Goal: Find specific page/section: Find specific page/section

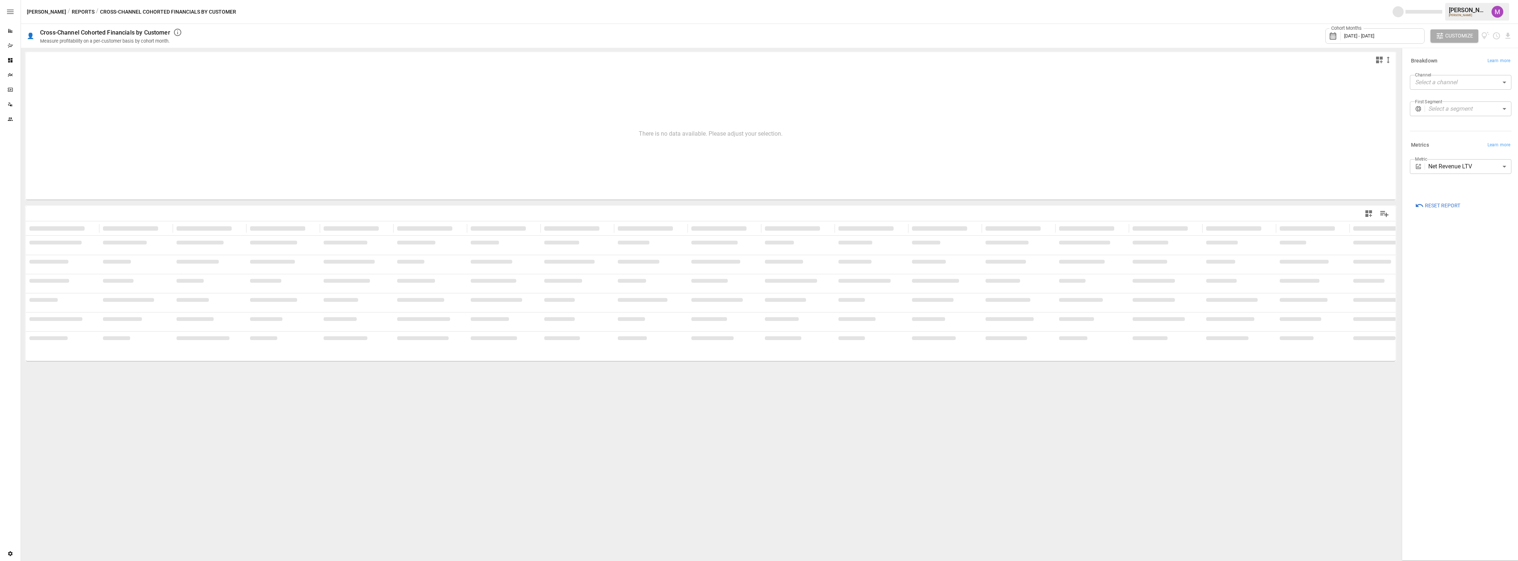
click at [8, 74] on icon "Plans" at bounding box center [10, 75] width 6 height 6
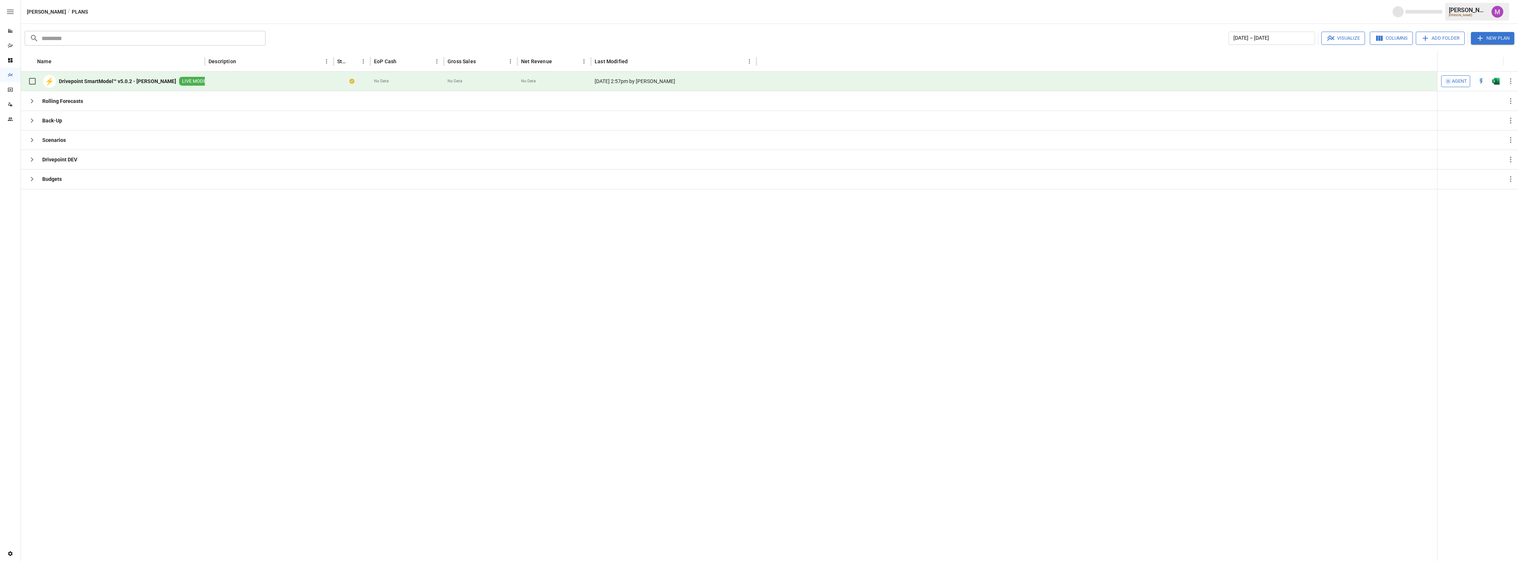
click at [103, 78] on b "Drivepoint SmartModel™ v5.0.2 - [PERSON_NAME]" at bounding box center [117, 81] width 117 height 7
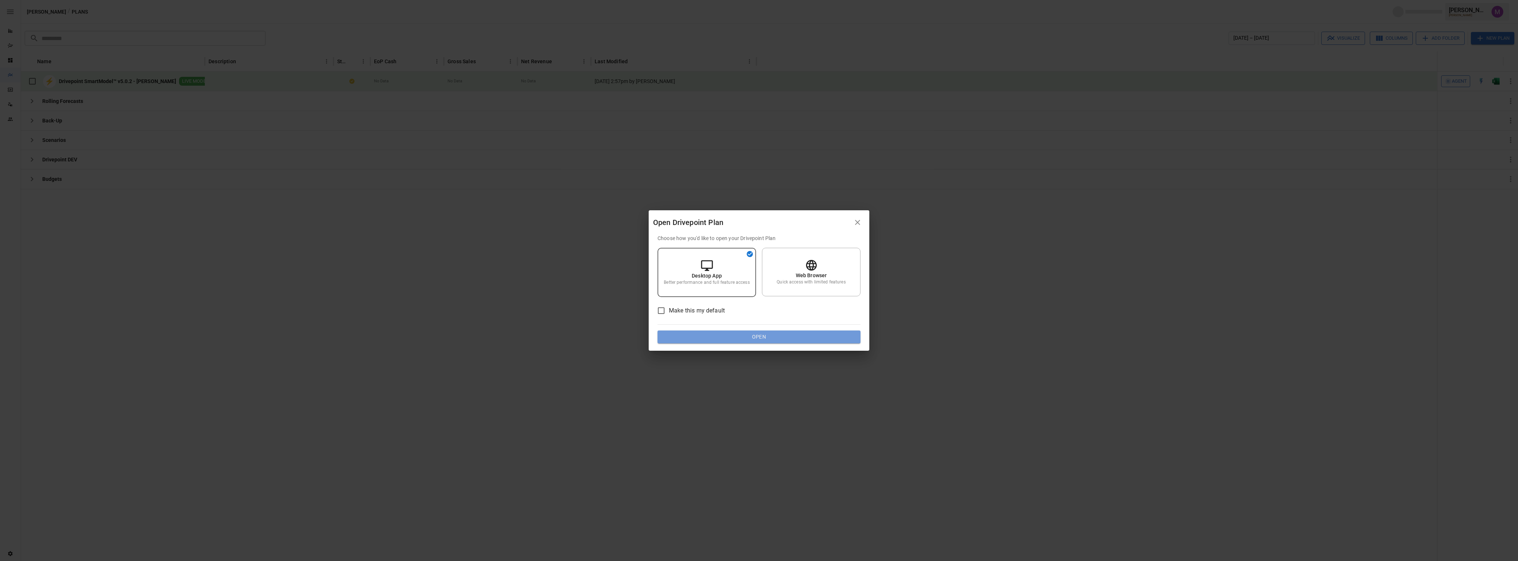
click at [741, 337] on button "Open" at bounding box center [758, 337] width 203 height 13
